Goal: Transaction & Acquisition: Subscribe to service/newsletter

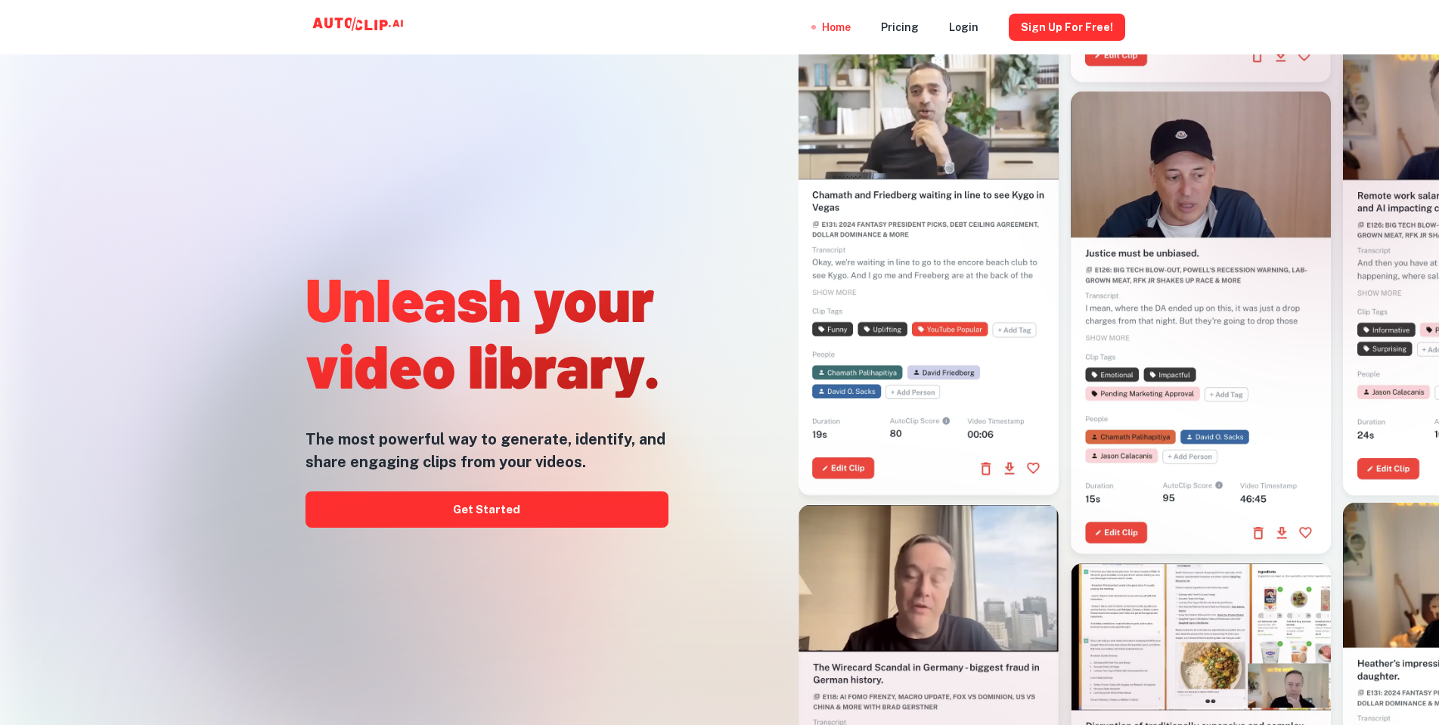
click at [1336, 7] on div "Home Pricing Login Sign Up for free!" at bounding box center [719, 27] width 1439 height 54
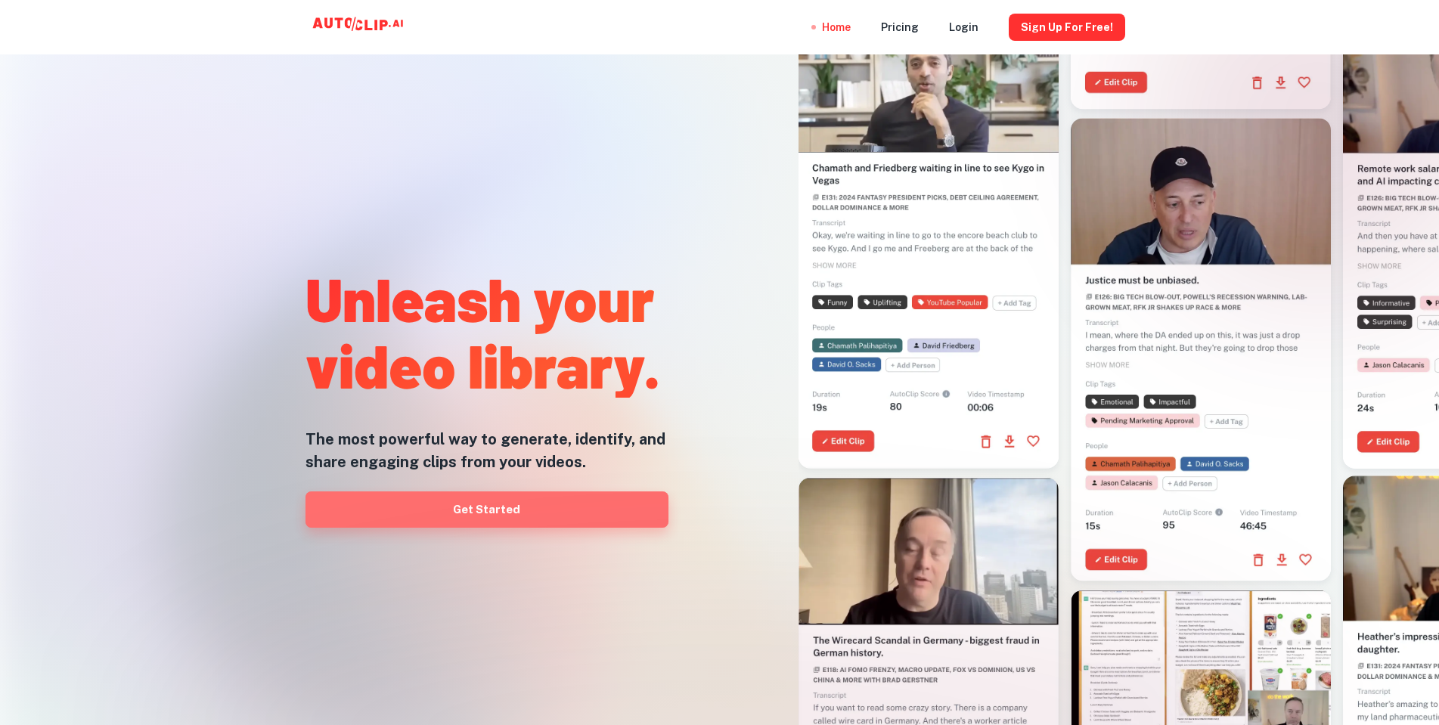
click at [516, 511] on link "Get Started" at bounding box center [487, 510] width 363 height 36
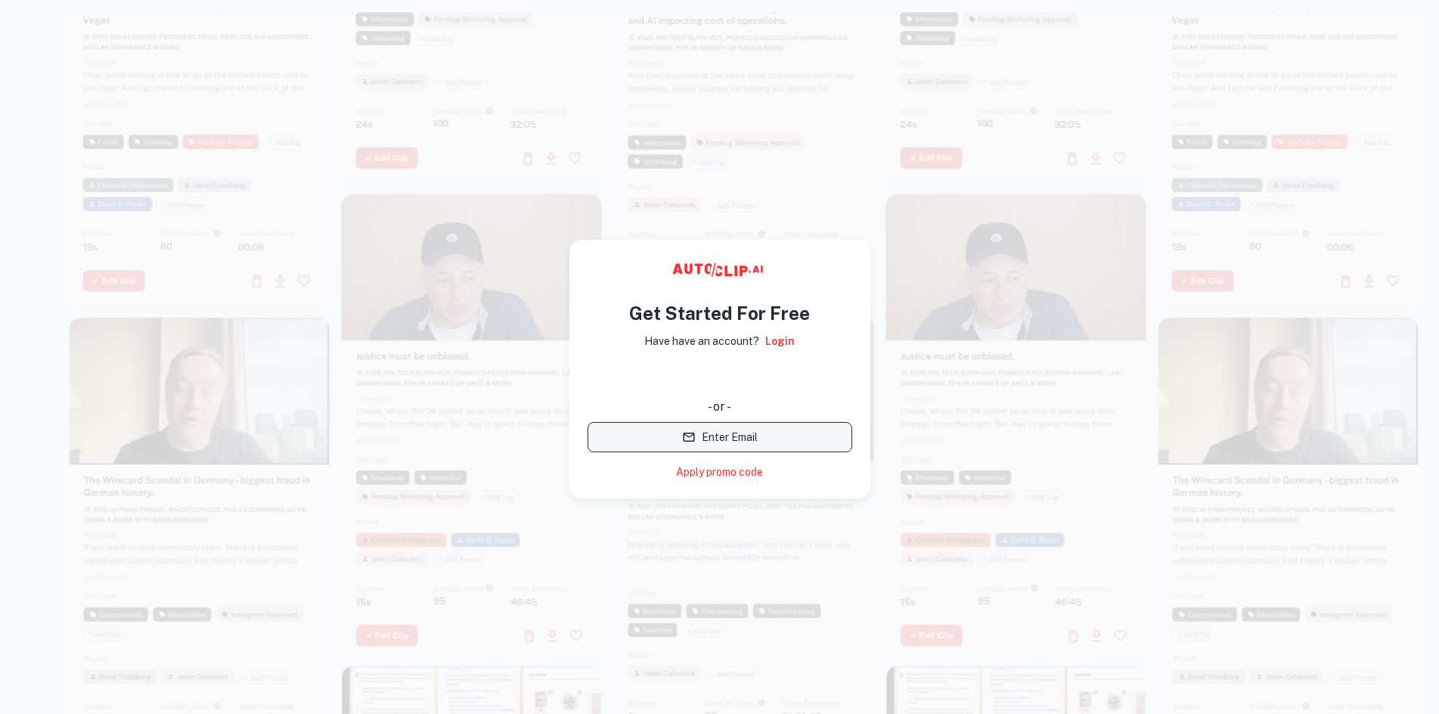
click at [733, 439] on button "Enter Email" at bounding box center [720, 437] width 265 height 30
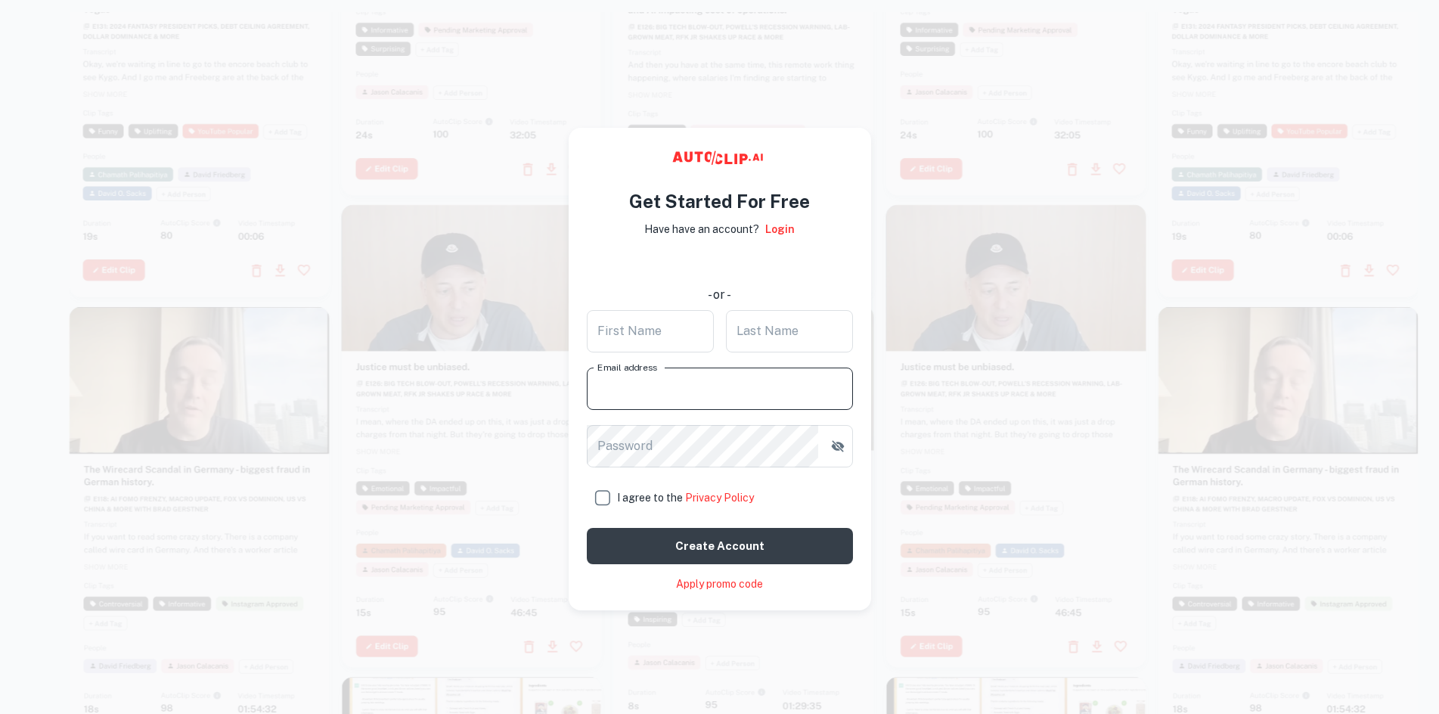
click at [730, 384] on input "Email address" at bounding box center [720, 389] width 266 height 42
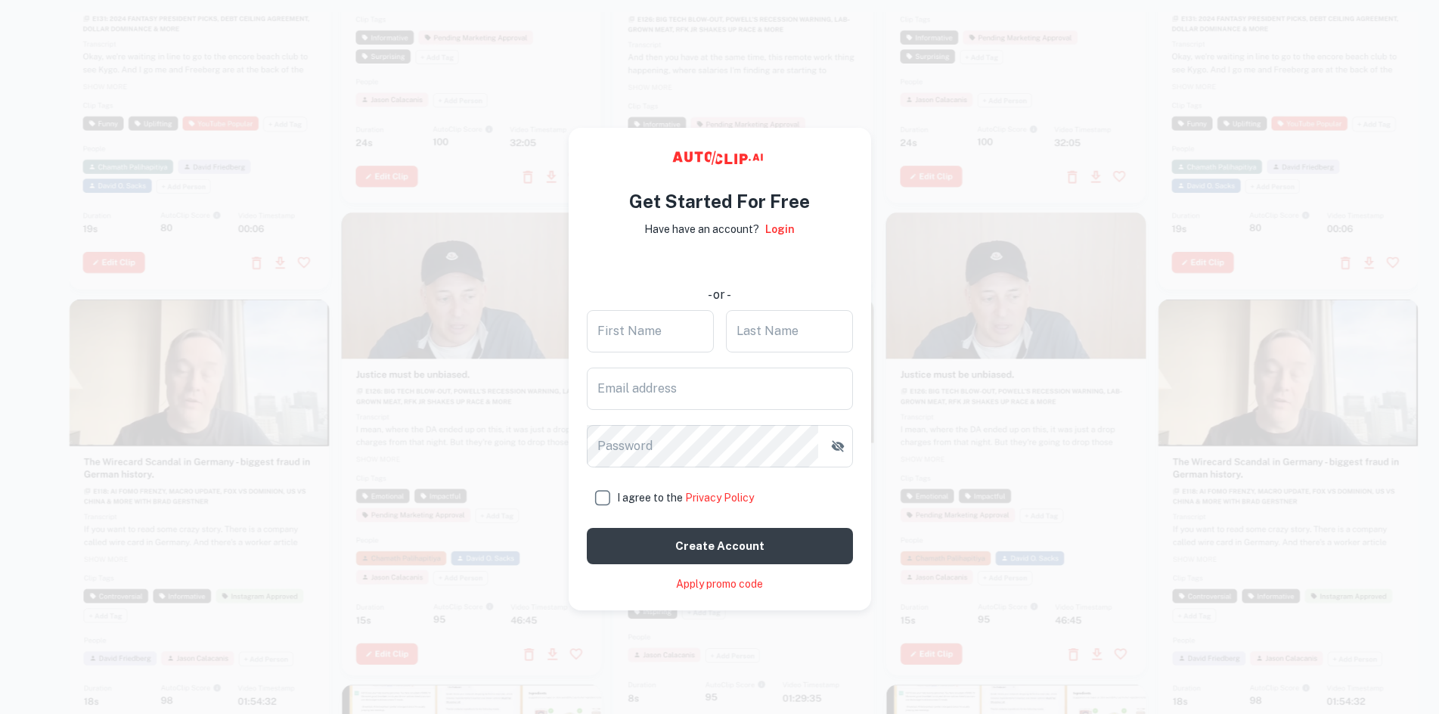
click at [716, 585] on link "Apply promo code" at bounding box center [719, 584] width 87 height 16
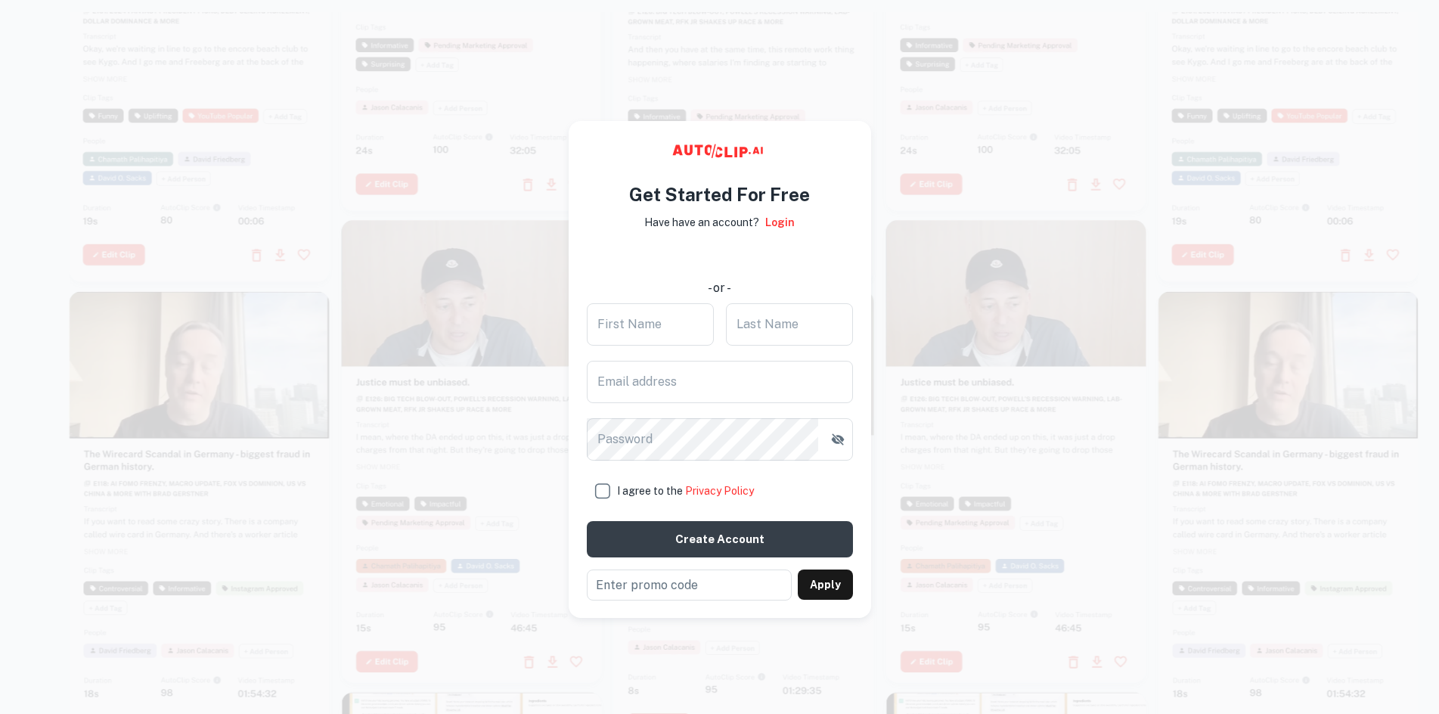
click at [930, 514] on div at bounding box center [1016, 451] width 260 height 463
